Goal: Transaction & Acquisition: Purchase product/service

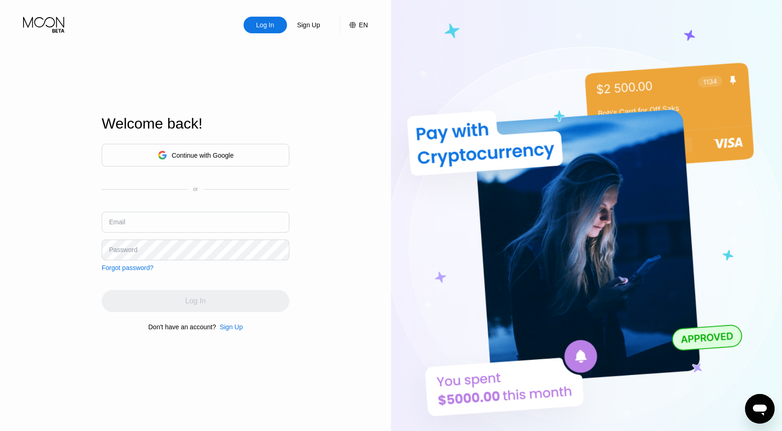
click at [207, 149] on div "Continue with Google" at bounding box center [196, 155] width 76 height 14
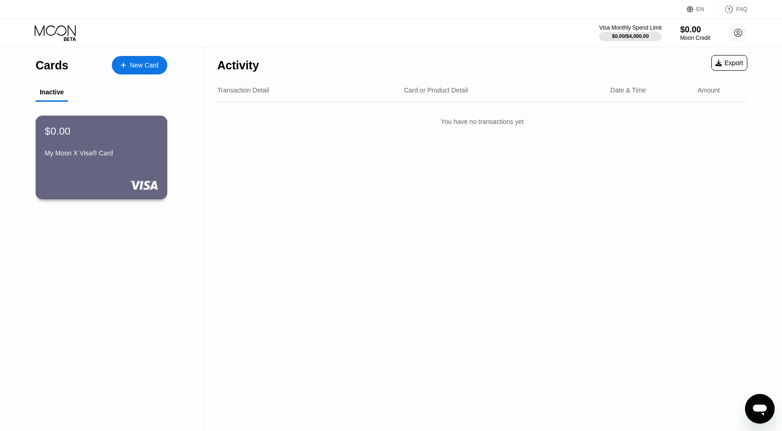
click at [79, 160] on div "My Moon X Visa® Card" at bounding box center [101, 154] width 113 height 11
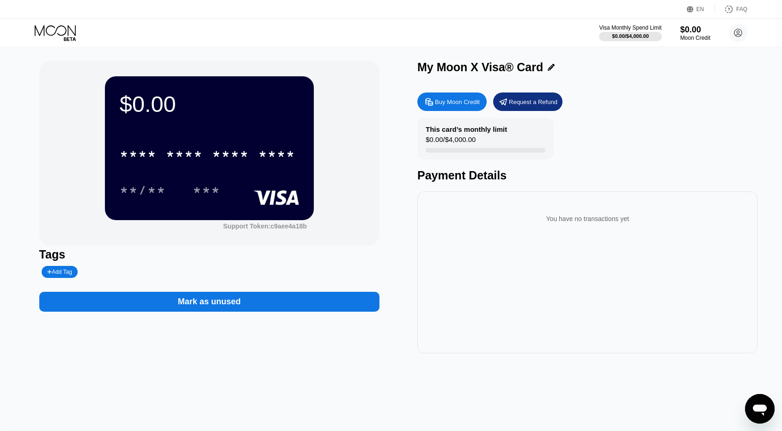
click at [230, 115] on div "$0.00" at bounding box center [209, 104] width 179 height 26
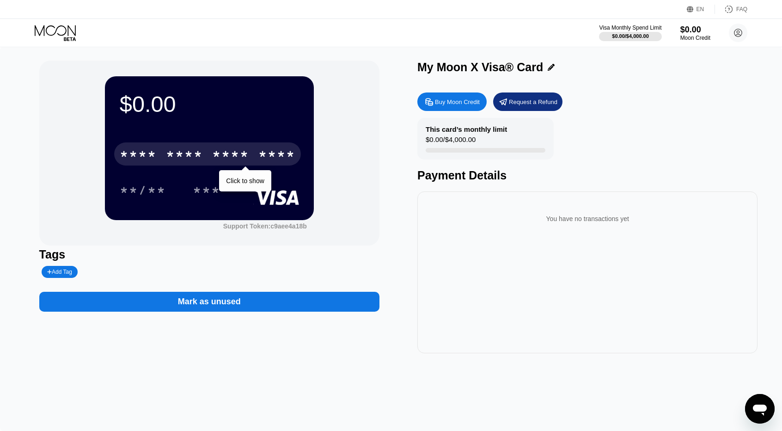
click at [214, 162] on div "* * * *" at bounding box center [230, 155] width 37 height 15
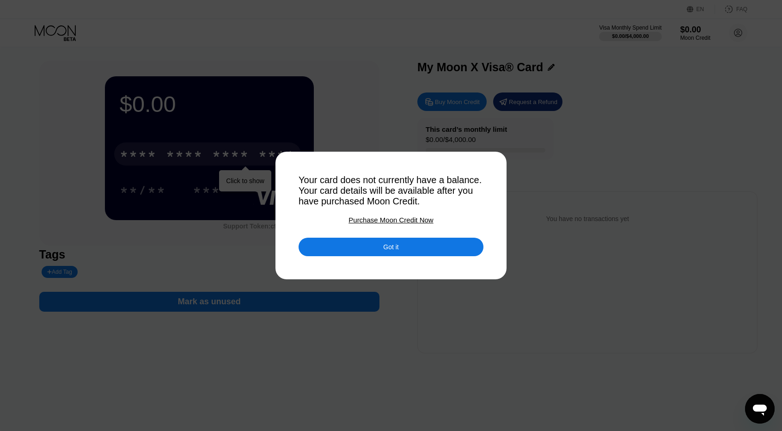
click at [398, 224] on div "Purchase Moon Credit Now" at bounding box center [390, 220] width 85 height 8
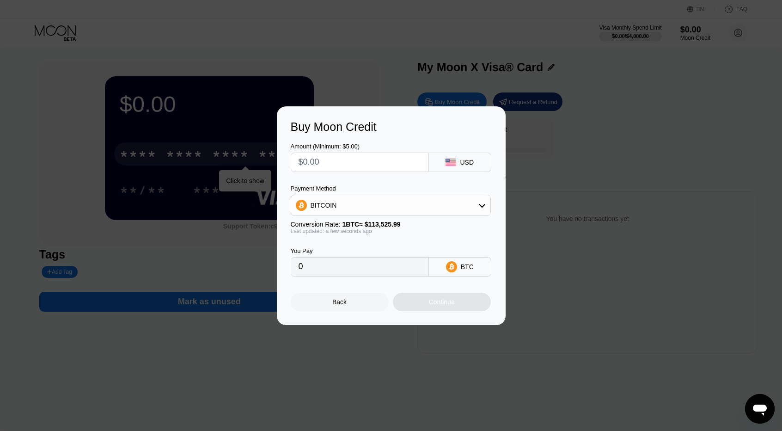
click at [313, 161] on input "text" at bounding box center [360, 162] width 122 height 18
type input "$6"
type input "0.00005286"
type input "$60"
type input "0.00052852"
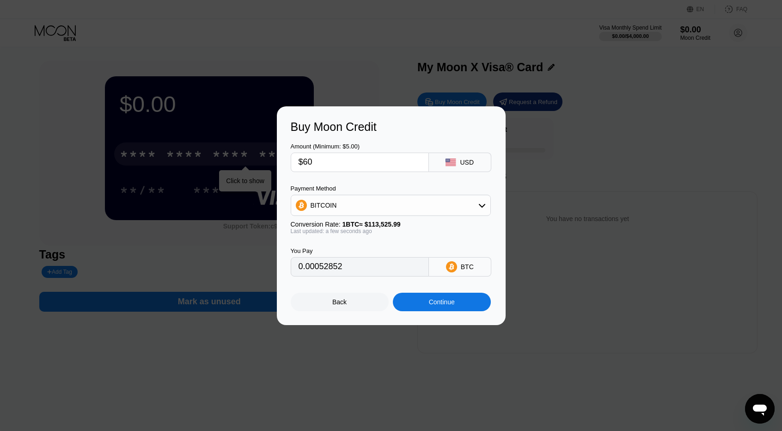
type input "$60"
click at [469, 209] on div "BITCOIN" at bounding box center [390, 205] width 199 height 18
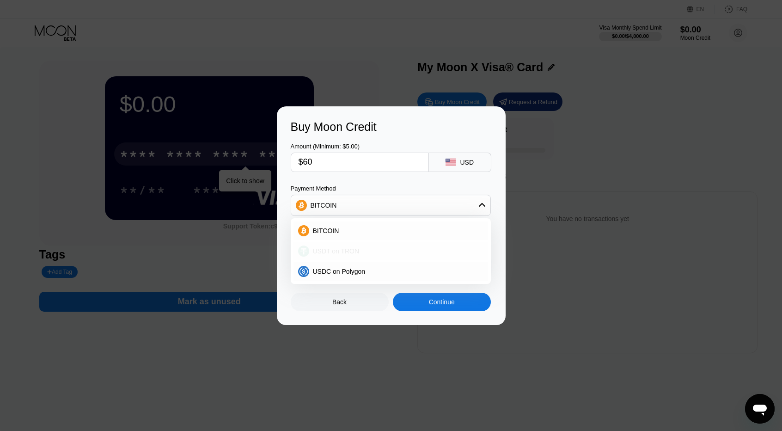
click at [348, 249] on span "USDT on TRON" at bounding box center [336, 250] width 47 height 7
type input "60.61"
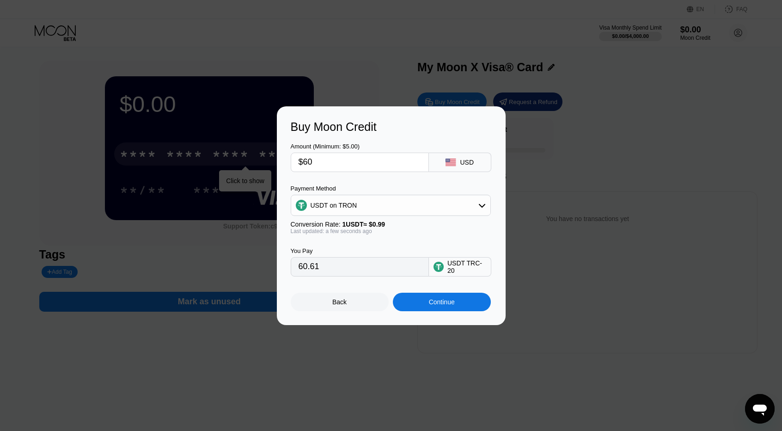
click at [446, 300] on div "Continue" at bounding box center [442, 301] width 26 height 7
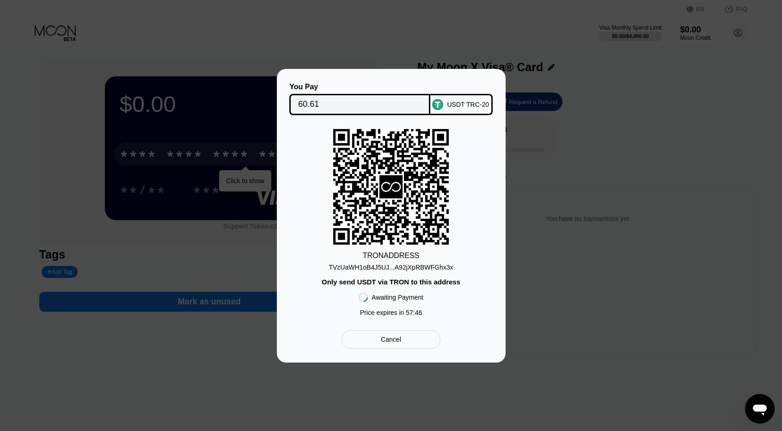
drag, startPoint x: 387, startPoint y: 266, endPoint x: 347, endPoint y: 267, distance: 40.7
click at [347, 267] on div "TVzUaWH1oB4J5UJ...A92jXpRBWFGhx3x" at bounding box center [391, 266] width 124 height 7
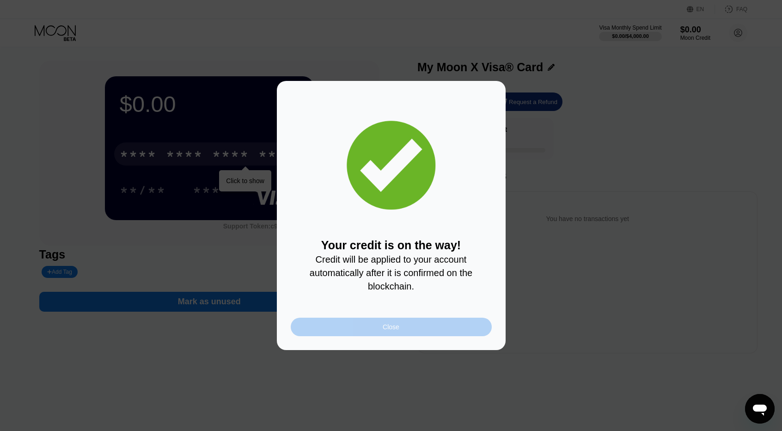
click at [401, 332] on div "Close" at bounding box center [391, 327] width 201 height 18
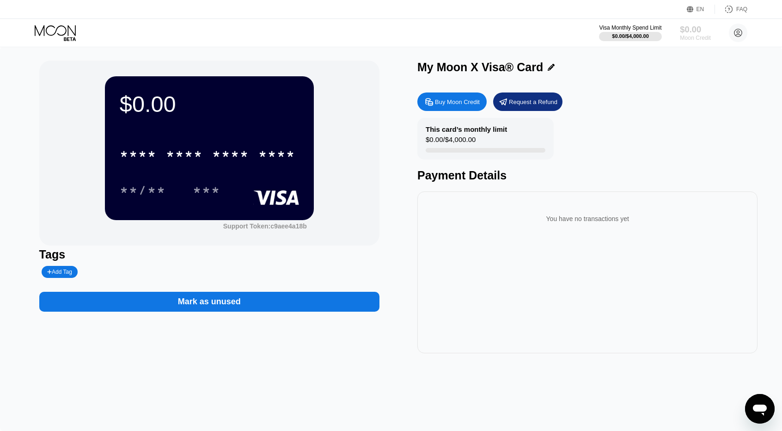
click at [687, 35] on div "Moon Credit" at bounding box center [695, 38] width 31 height 6
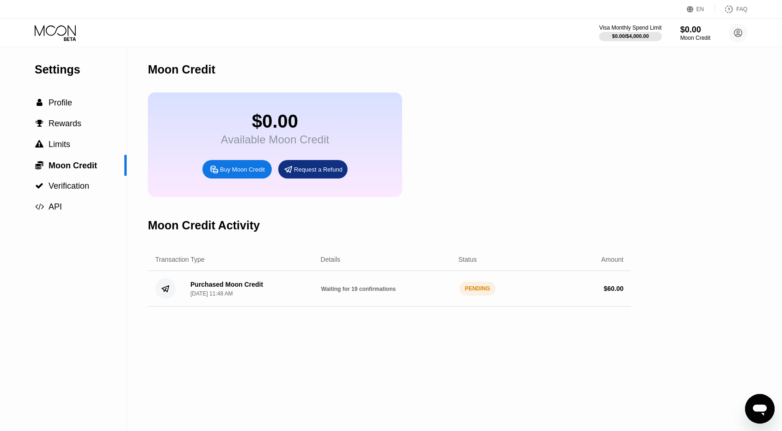
drag, startPoint x: 462, startPoint y: 298, endPoint x: 489, endPoint y: 298, distance: 27.3
click at [489, 295] on div "PENDING" at bounding box center [477, 288] width 37 height 14
click at [83, 170] on span "Moon Credit" at bounding box center [73, 165] width 49 height 9
click at [70, 105] on span "Profile" at bounding box center [61, 102] width 24 height 9
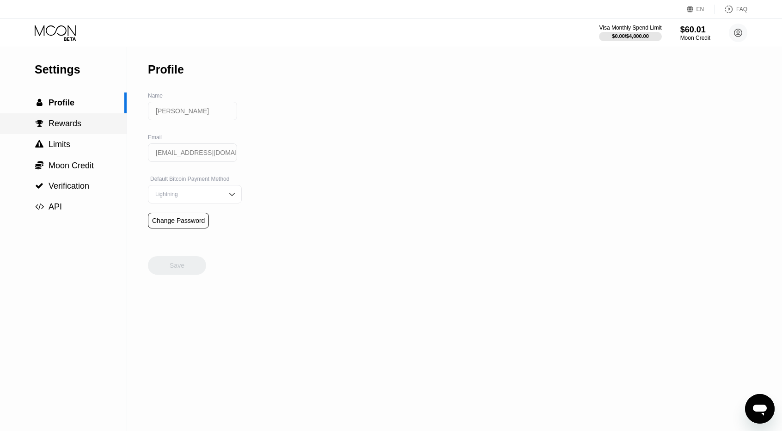
click at [85, 128] on div " Rewards" at bounding box center [63, 124] width 127 height 10
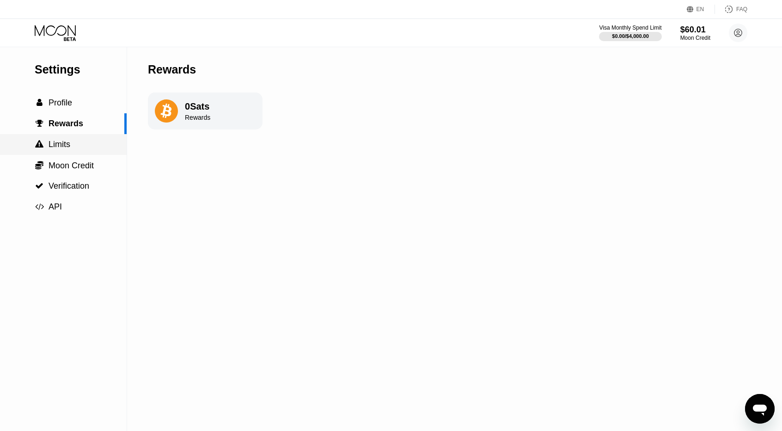
click at [74, 143] on div " Limits" at bounding box center [63, 145] width 127 height 10
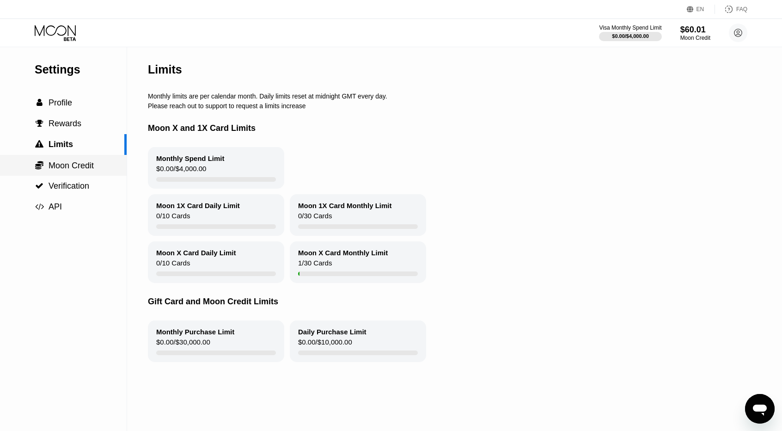
click at [71, 167] on span "Moon Credit" at bounding box center [71, 165] width 45 height 9
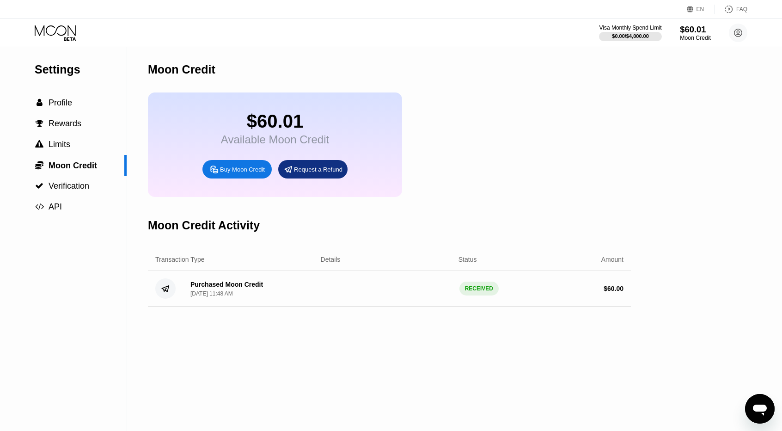
click at [688, 36] on div "Moon Credit" at bounding box center [695, 38] width 31 height 6
click at [675, 118] on div "Settings  Profile  Rewards  Limits  Moon Credit  Verification  API Moon C…" at bounding box center [391, 239] width 782 height 384
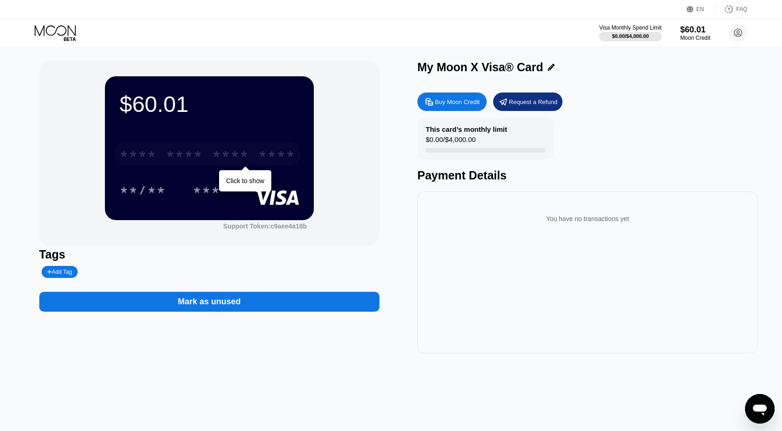
click at [193, 153] on div "* * * *" at bounding box center [184, 155] width 37 height 15
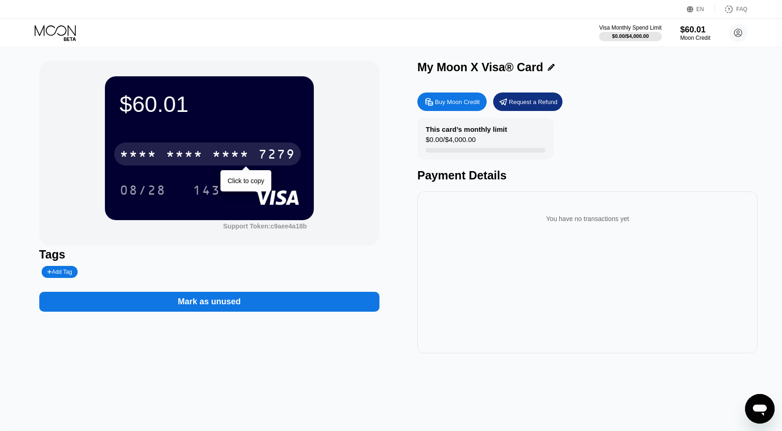
click at [238, 183] on div "08/28 143" at bounding box center [209, 189] width 179 height 23
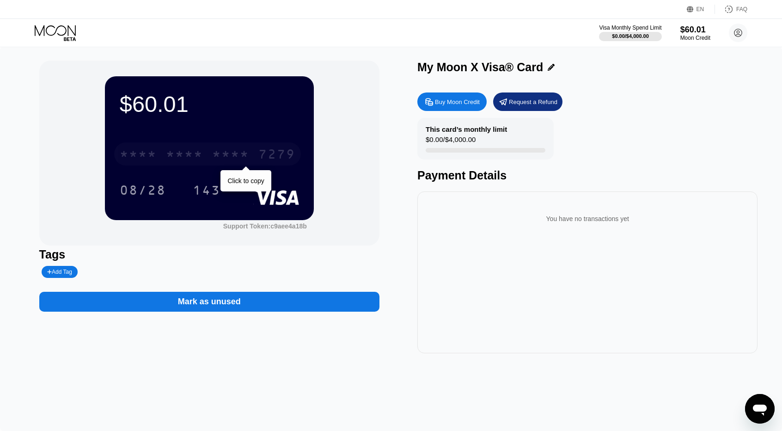
click at [252, 158] on div "* * * * * * * * * * * * 7279" at bounding box center [207, 153] width 187 height 23
click at [272, 150] on div "7279" at bounding box center [276, 155] width 37 height 15
click at [249, 159] on div "* * * *" at bounding box center [230, 155] width 37 height 15
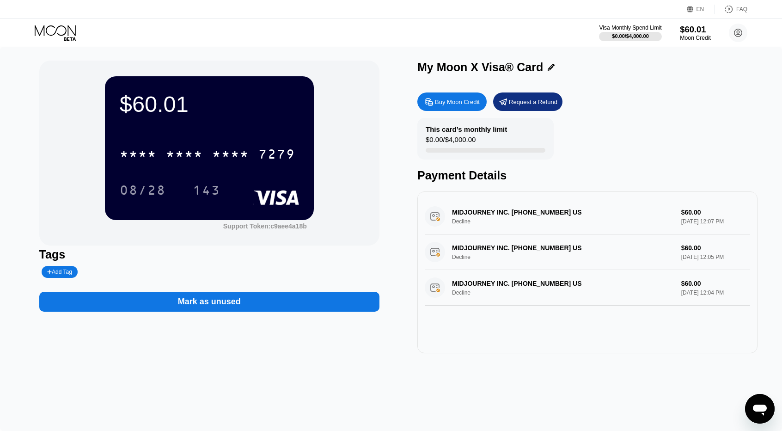
drag, startPoint x: 690, startPoint y: 32, endPoint x: 722, endPoint y: 73, distance: 52.0
click at [722, 73] on div "My Moon X Visa® Card" at bounding box center [587, 67] width 340 height 13
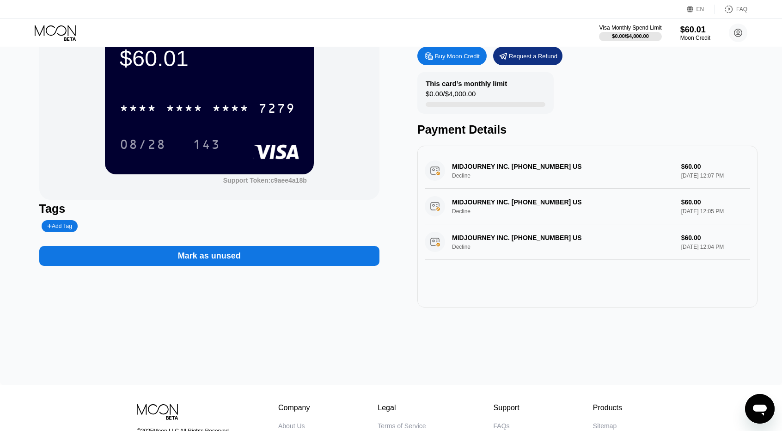
scroll to position [46, 0]
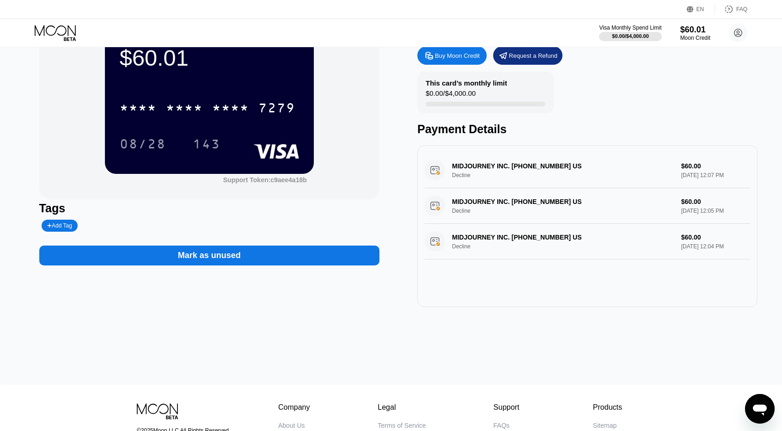
drag, startPoint x: 452, startPoint y: 179, endPoint x: 470, endPoint y: 179, distance: 17.6
click at [470, 179] on div "MIDJOURNEY INC. [PHONE_NUMBER] US Decline $60.00 [DATE] 12:07 PM" at bounding box center [587, 171] width 325 height 36
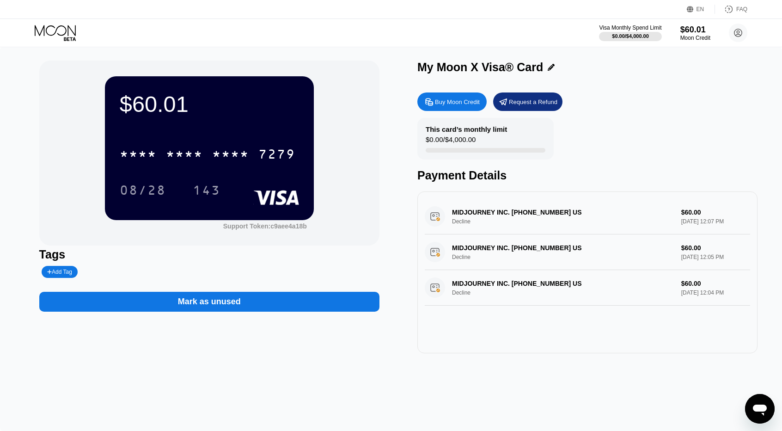
scroll to position [0, 0]
drag, startPoint x: 166, startPoint y: 345, endPoint x: 343, endPoint y: 266, distance: 194.5
click at [343, 266] on div "$60.01 * * * * * * * * * * * * 7279 08/28 143 Support Token: c9aee4a18b Tags Ad…" at bounding box center [209, 207] width 340 height 293
drag, startPoint x: 739, startPoint y: 9, endPoint x: 760, endPoint y: 33, distance: 31.8
click at [760, 33] on div "Visa Monthly Spend Limit $0.00 / $4,000.00 $60.01 Moon Credit [PERSON_NAME] [EM…" at bounding box center [391, 33] width 782 height 28
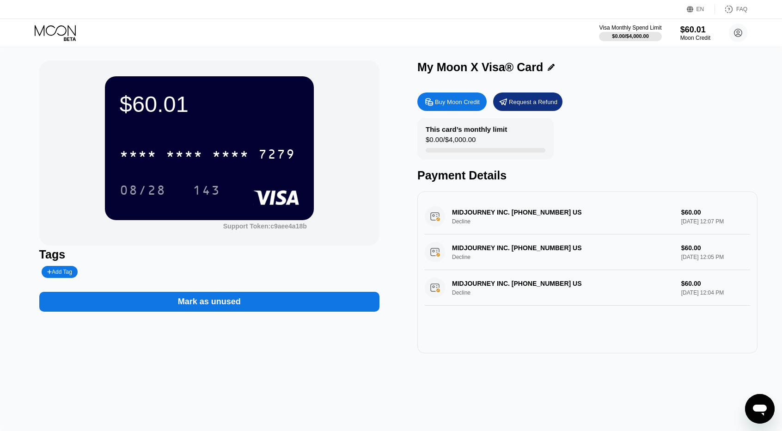
click at [733, 9] on icon at bounding box center [728, 9] width 9 height 9
click at [439, 105] on div "Buy Moon Credit" at bounding box center [457, 102] width 45 height 8
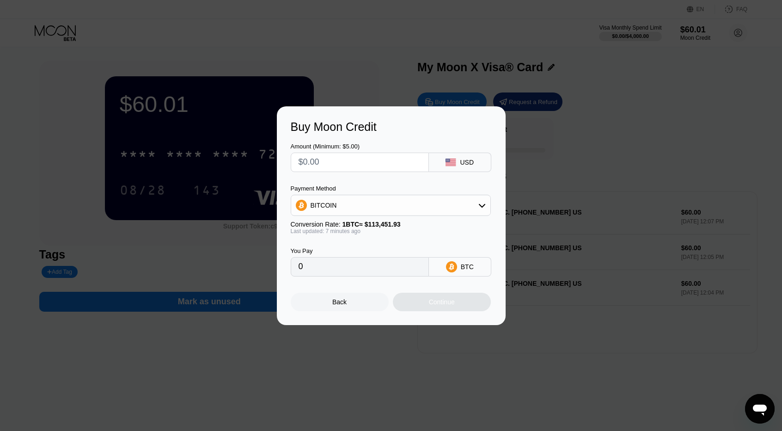
click at [483, 205] on icon at bounding box center [482, 205] width 6 height 4
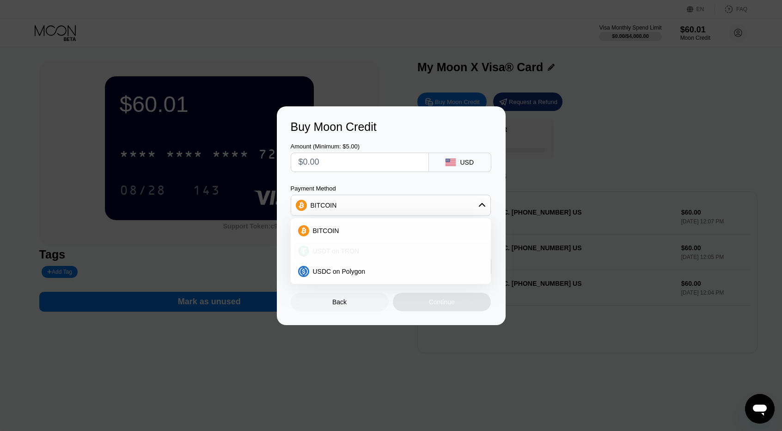
click at [350, 251] on span "USDT on TRON" at bounding box center [336, 250] width 47 height 7
type input "0.00"
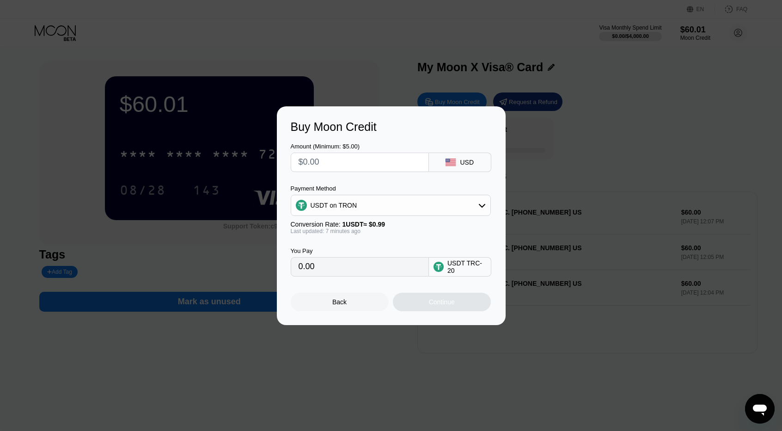
click at [323, 161] on input "text" at bounding box center [360, 162] width 122 height 18
type input "$1"
type input "1.01"
type input "$11"
type input "11.11"
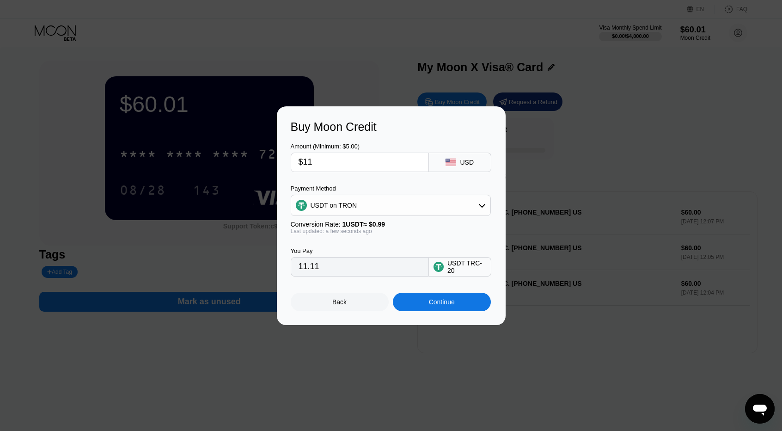
type input "$1"
type input "1.01"
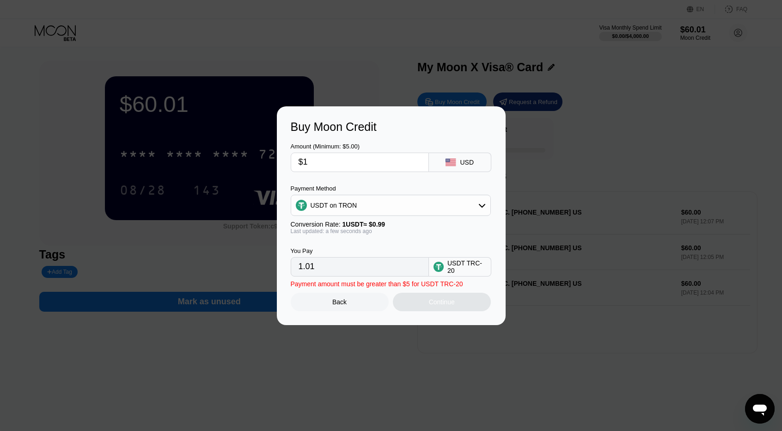
type input "$1"
type input "0.00"
type input "$2"
type input "2.02"
type input "0.00"
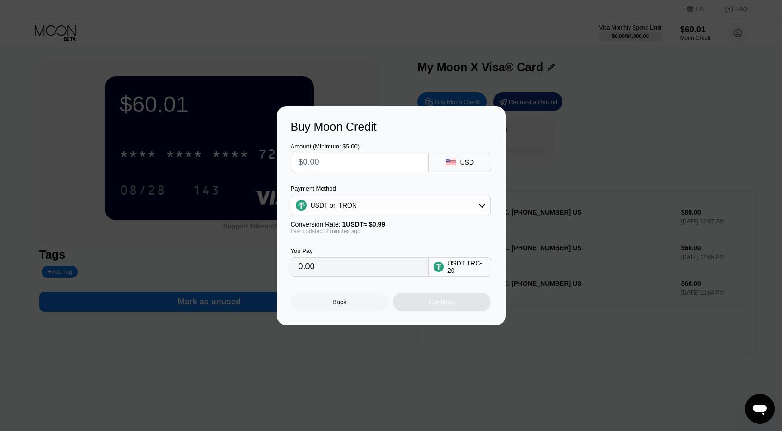
type input "$5"
type input "5.05"
type input "$5"
click at [430, 305] on div "Continue" at bounding box center [442, 301] width 26 height 7
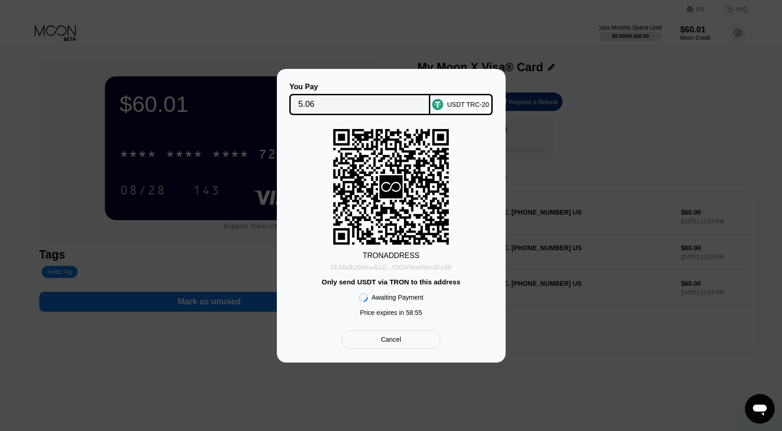
click at [383, 268] on div "TEABdhzRNuv4i1D...CtGR5meRnn3Fv3R" at bounding box center [391, 266] width 122 height 7
click at [389, 266] on div "TEABdhzRNuv4i1D...CtGR5meRnn3Fv3R" at bounding box center [391, 266] width 122 height 7
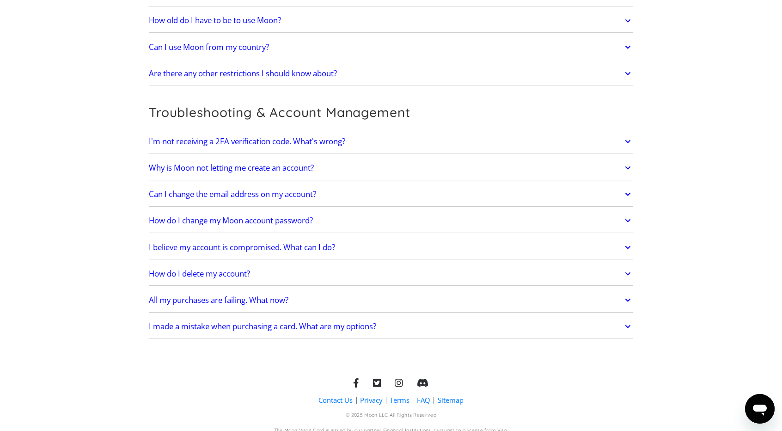
scroll to position [1901, 0]
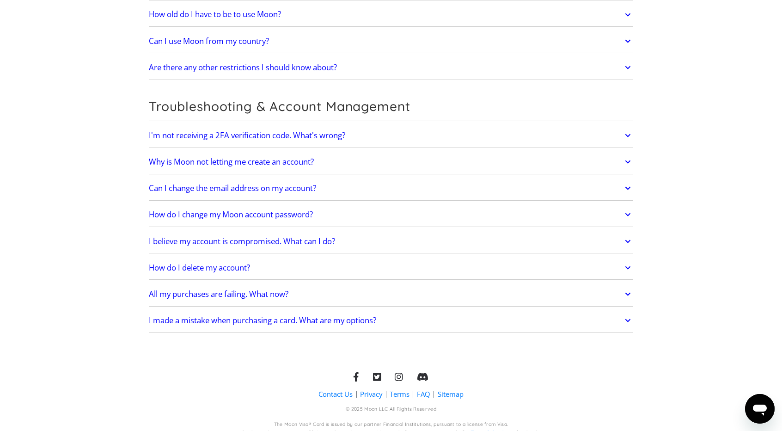
click at [763, 403] on icon "Открыть окно обмена сообщениями" at bounding box center [759, 408] width 17 height 17
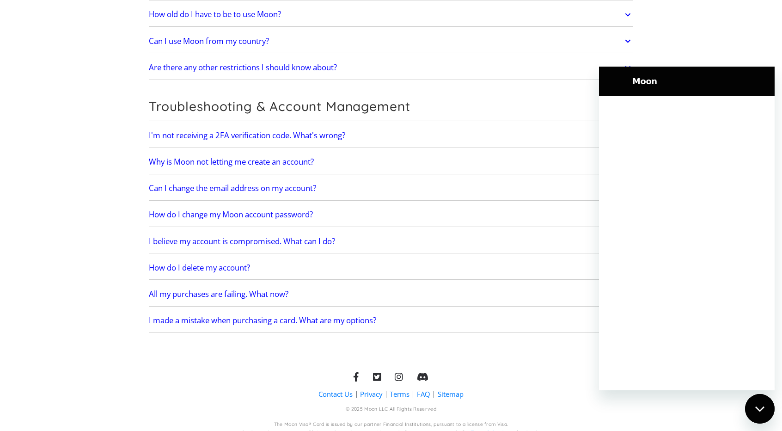
scroll to position [0, 0]
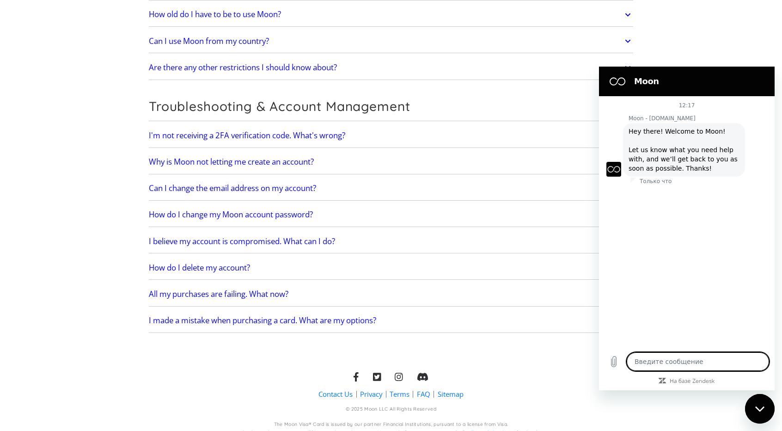
type textarea "x"
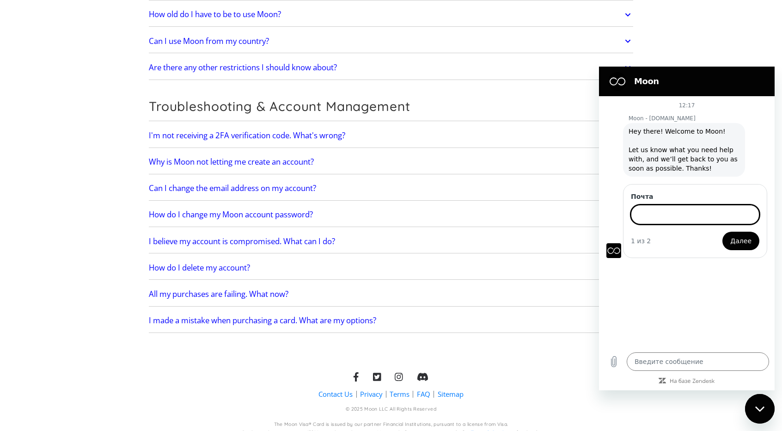
click at [711, 212] on input "Почта" at bounding box center [695, 214] width 128 height 19
type input "[EMAIL_ADDRESS][DOMAIN_NAME]"
click at [745, 237] on span "Далее" at bounding box center [740, 240] width 21 height 11
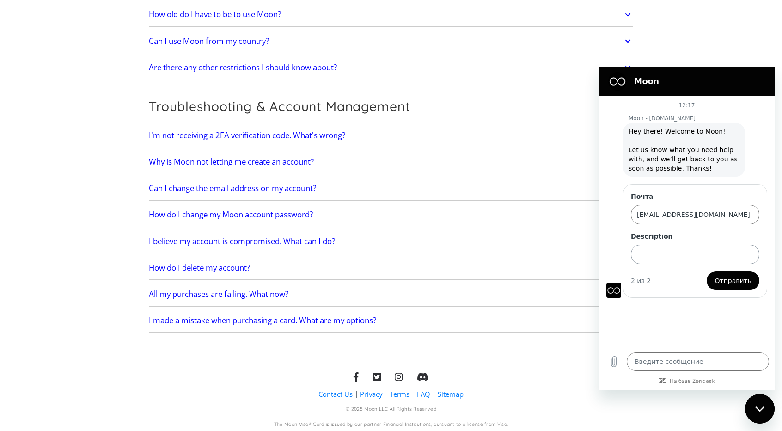
click at [653, 248] on input "Description" at bounding box center [695, 253] width 128 height 19
paste input "payment"
click at [634, 255] on input "payment" at bounding box center [695, 253] width 128 height 19
type input "Payment"
click at [731, 275] on span "Отправить" at bounding box center [732, 280] width 37 height 11
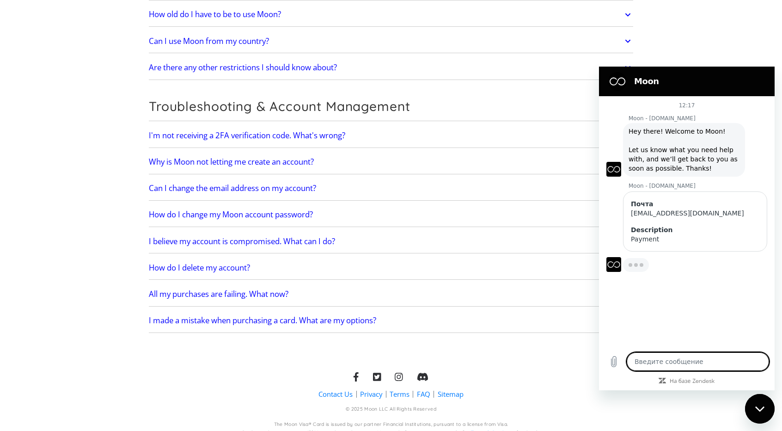
type textarea "x"
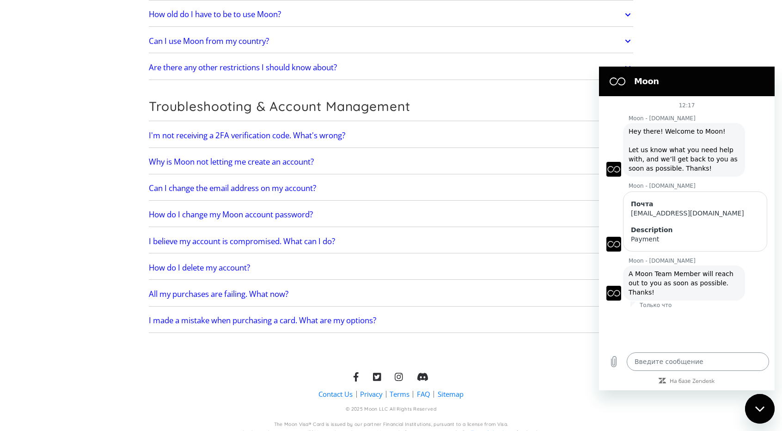
click at [666, 360] on textarea at bounding box center [698, 361] width 142 height 18
click at [660, 354] on textarea at bounding box center [698, 361] width 142 height 18
paste textarea "I pay for the subscription to Midgeorni, but the payment is not to be paid. Why?"
type textarea "I pay for the subscription to Midgeorni, but the payment is not to be paid. Why?"
type textarea "x"
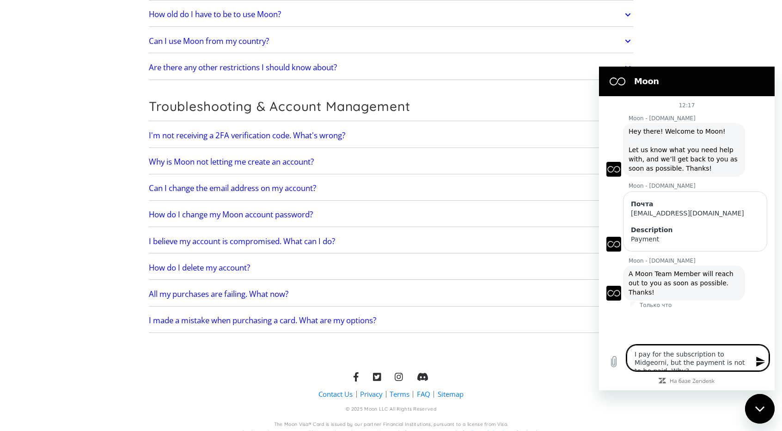
drag, startPoint x: 744, startPoint y: 354, endPoint x: 716, endPoint y: 353, distance: 27.8
click at [716, 353] on textarea "I pay for the subscription to Midgeorni, but the payment is not to be paid. Why?" at bounding box center [698, 358] width 142 height 26
type textarea "I pay for the subscription to Ь, but the payment is not to be paid. Why?"
type textarea "x"
type textarea "I pay for the subscription to Ьш, but the payment is not to be paid. Why?"
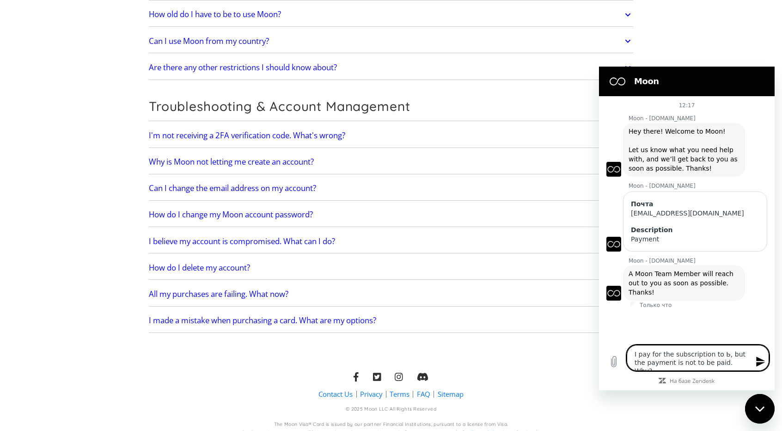
type textarea "x"
type textarea "I pay for the subscription to Ьш , but the payment is not to be paid. Why?"
type textarea "x"
type textarea "I pay for the subscription to , but the payment is not to be paid. Why?"
type textarea "x"
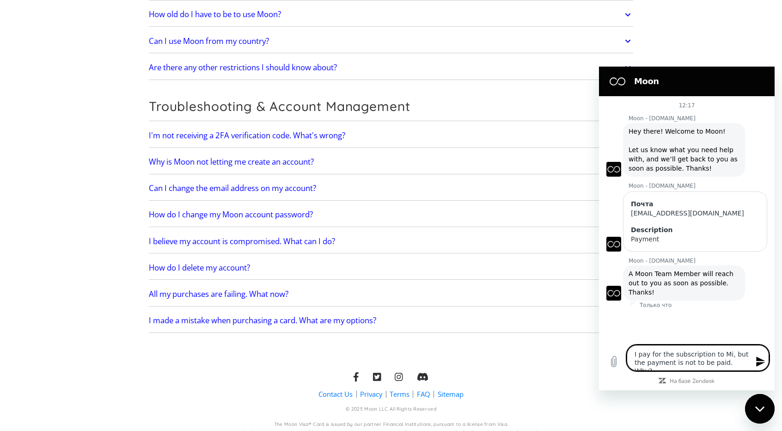
type textarea "I pay for the subscription to Mid, but the payment is not to be paid. Why?"
type textarea "x"
type textarea "I pay for the subscription to Midj, but the payment is not to be paid. Why?"
type textarea "x"
type textarea "I pay for the subscription to Midjo, but the payment is not to be paid. Why?"
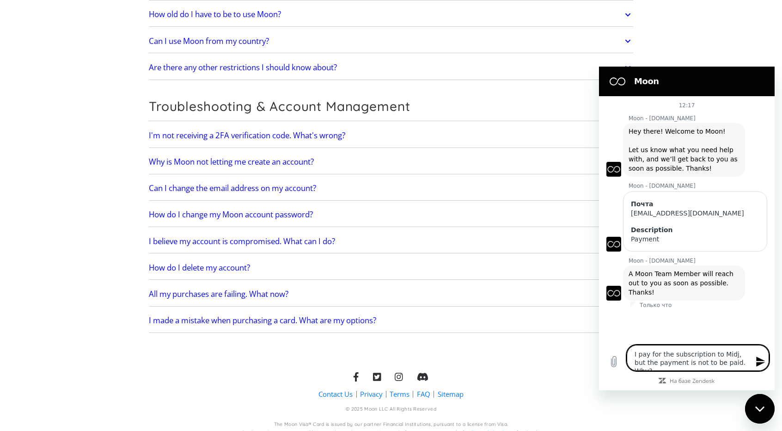
type textarea "x"
type textarea "I pay for the subscription to Midjou, but the payment is not to be paid. Why?"
type textarea "x"
type textarea "I pay for the subscription to Midjour, but the payment is not to be paid. Why?"
type textarea "x"
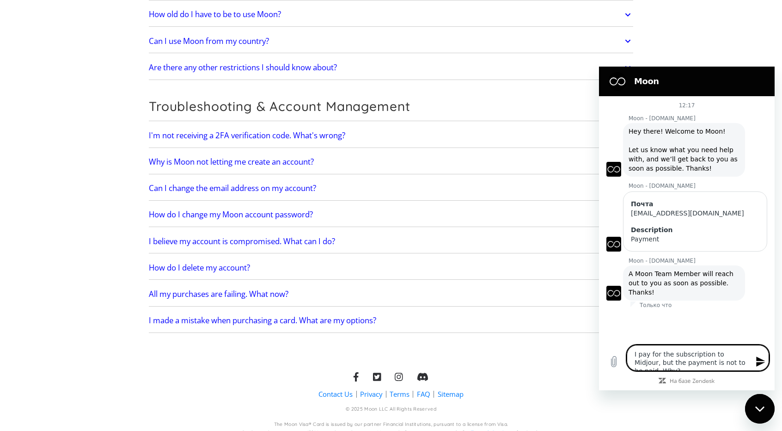
type textarea "I pay for the subscription to Midjourn, but the payment is not to be paid. Why?"
type textarea "x"
type textarea "I pay for the subscription to Midjourne, but the payment is not to be paid. Why?"
type textarea "x"
type textarea "I pay for the subscription to Midjourney, but the payment is not to be paid. Wh…"
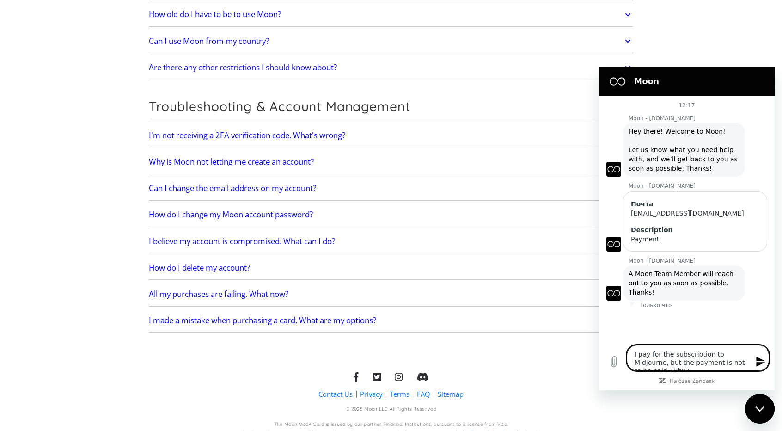
type textarea "x"
type textarea "I pay for the subscription to Midjourney, but the payment is not to be paid. Wh…"
click at [759, 361] on icon "Отправить сообщение" at bounding box center [760, 361] width 11 height 11
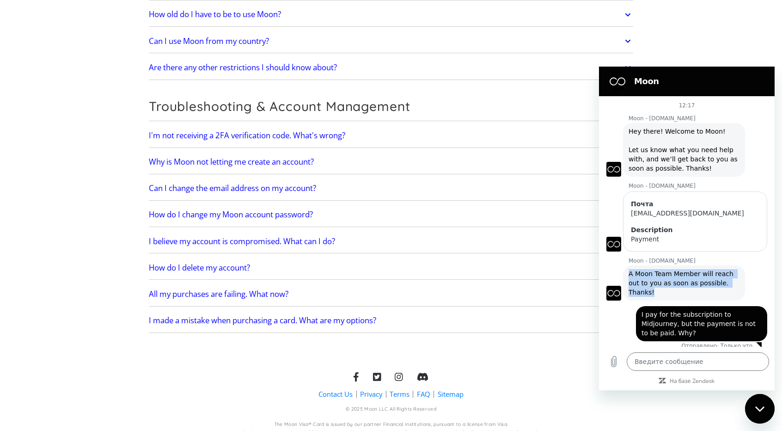
drag, startPoint x: 626, startPoint y: 272, endPoint x: 731, endPoint y: 282, distance: 105.4
click at [731, 282] on div "Moon - paywithmoon.com говорит: A Moon Team Member will reach out to you as soo…" at bounding box center [684, 282] width 122 height 35
copy span "A Moon Team Member will reach out to you as soon as possible. Thanks!"
click at [761, 403] on div "Закрыть окно обмена сообщениями" at bounding box center [760, 409] width 28 height 28
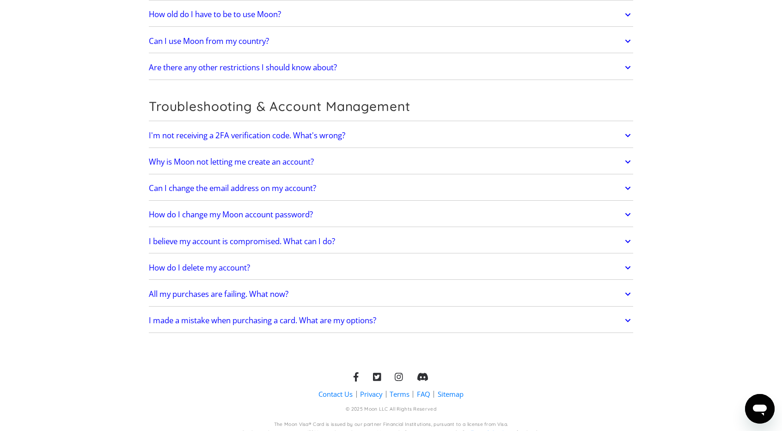
click at [759, 408] on icon "Открыть окно обмена сообщениями" at bounding box center [760, 409] width 14 height 11
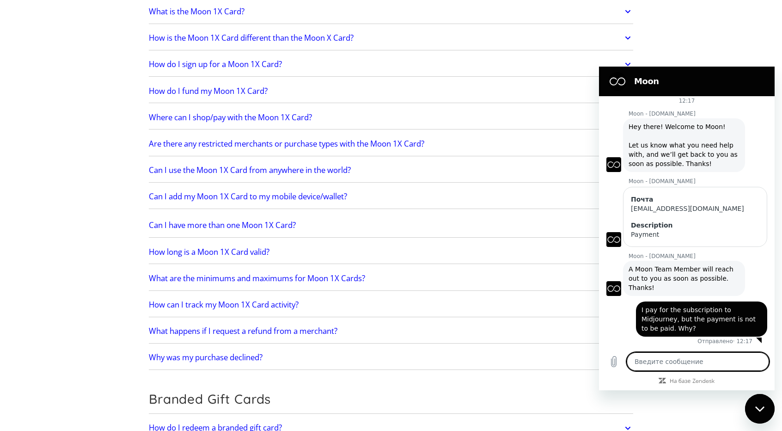
scroll to position [1069, 0]
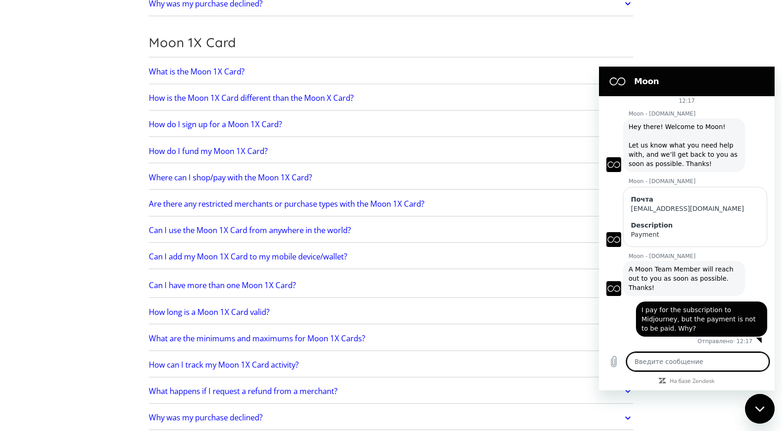
click at [757, 410] on icon "Закрыть окно обмена сообщениями" at bounding box center [760, 409] width 10 height 6
type textarea "x"
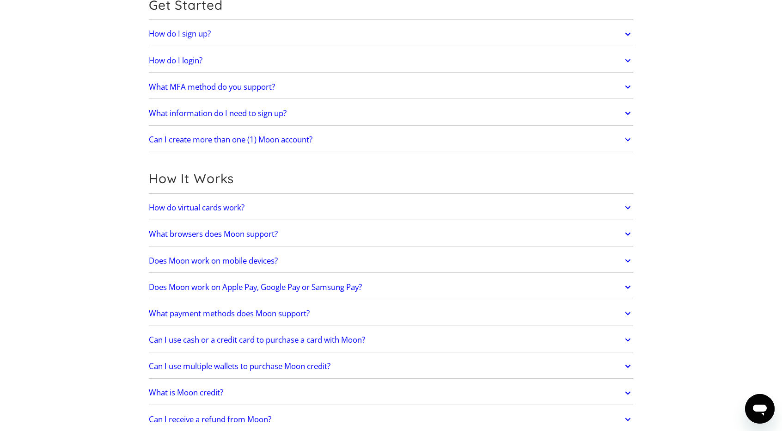
scroll to position [0, 0]
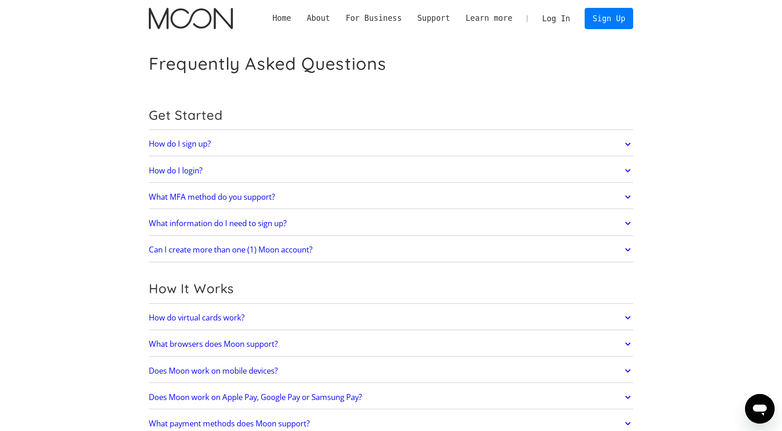
click at [203, 19] on img "home" at bounding box center [191, 18] width 84 height 21
